Goal: Task Accomplishment & Management: Complete application form

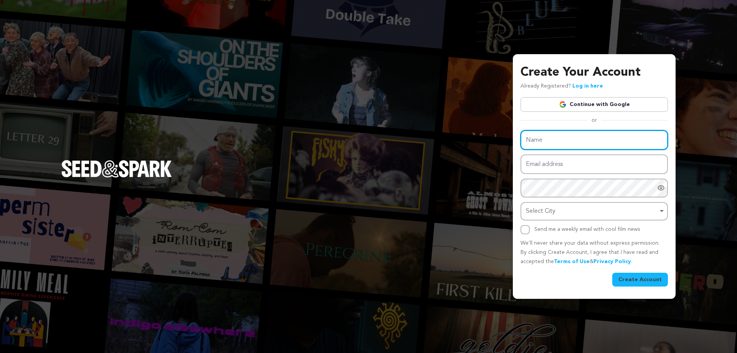
click at [547, 145] on input "Name" at bounding box center [593, 140] width 147 height 20
click at [574, 148] on input "Name" at bounding box center [593, 140] width 147 height 20
click at [574, 149] on input "Name" at bounding box center [593, 140] width 147 height 20
type input "Cakhia TV Trực Tiếp Bóng Đá"
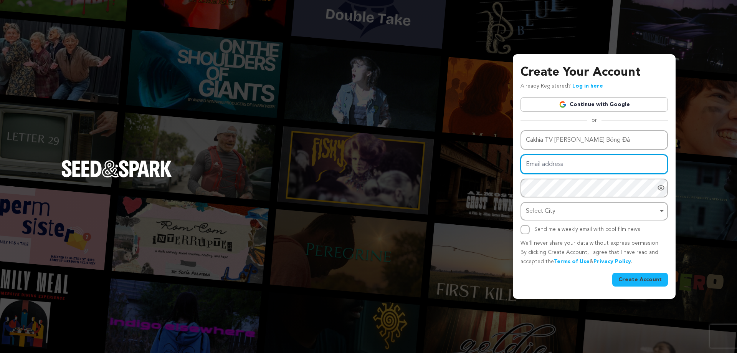
type input "[EMAIL_ADDRESS][DOMAIN_NAME]"
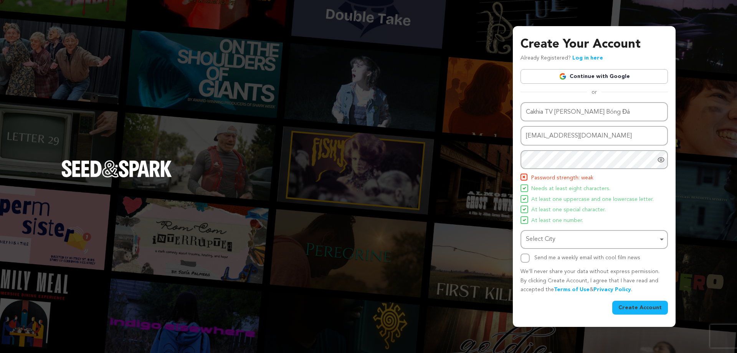
click at [579, 186] on span "Needs at least eight characters." at bounding box center [570, 188] width 79 height 9
click at [536, 242] on div "Select City Remove item" at bounding box center [592, 239] width 132 height 11
click at [540, 257] on input "Select City" at bounding box center [594, 260] width 146 height 17
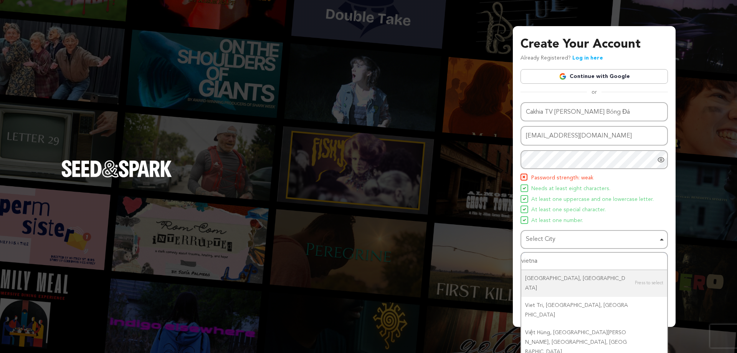
drag, startPoint x: 546, startPoint y: 262, endPoint x: 521, endPoint y: 264, distance: 25.0
click at [521, 264] on input "vietna" at bounding box center [594, 260] width 146 height 17
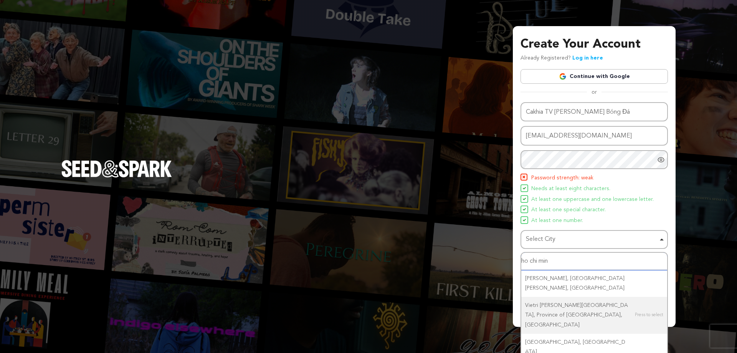
type input "ho chi minh"
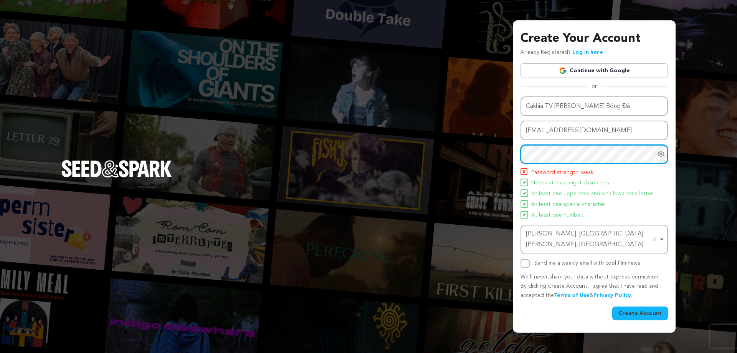
click at [465, 162] on div "Create Your Account Already Registered? Log in here Continue with Google or eyJ…" at bounding box center [368, 176] width 737 height 353
click at [463, 155] on html "Consent Details [#IABV2SETTINGS#] About Cookie Settings Seed&Spark uses cookies…" at bounding box center [368, 176] width 737 height 353
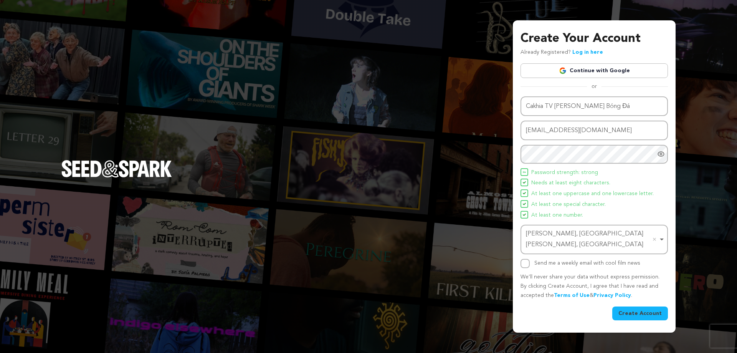
click at [590, 198] on span "At least one uppercase and one lowercase letter." at bounding box center [592, 193] width 122 height 9
click at [528, 262] on input "Send me a weekly email with cool film news" at bounding box center [524, 263] width 9 height 9
checkbox input "true"
click at [628, 306] on button "Create Account" at bounding box center [640, 313] width 56 height 14
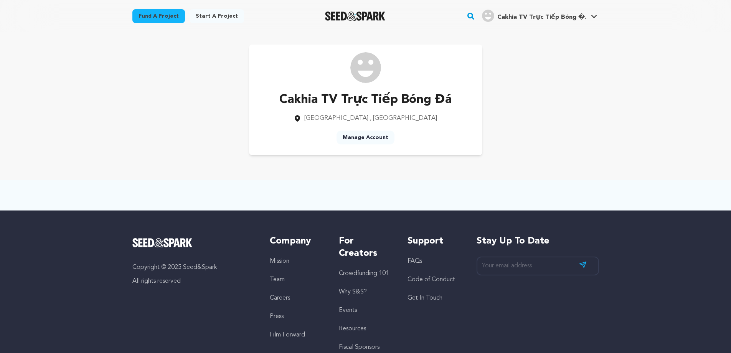
click at [556, 17] on span "Cakhia TV Trực Tiếp Bóng �." at bounding box center [541, 17] width 89 height 6
click at [361, 139] on link "Manage Account" at bounding box center [365, 137] width 58 height 14
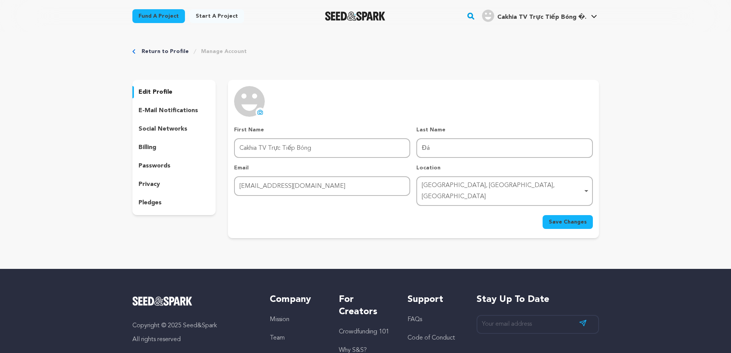
click at [260, 111] on icon at bounding box center [260, 112] width 3 height 2
click at [547, 85] on link "View Profile" at bounding box center [571, 84] width 86 height 17
